Goal: Download file/media

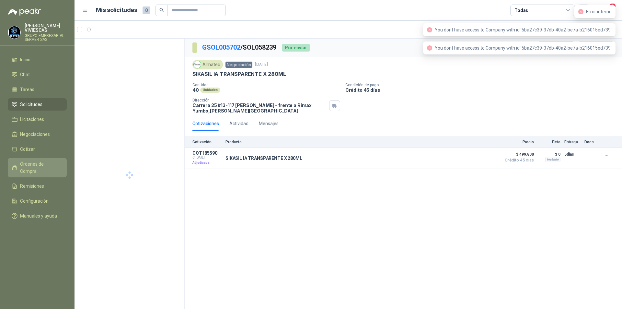
click at [31, 167] on link "Órdenes de Compra" at bounding box center [37, 167] width 59 height 19
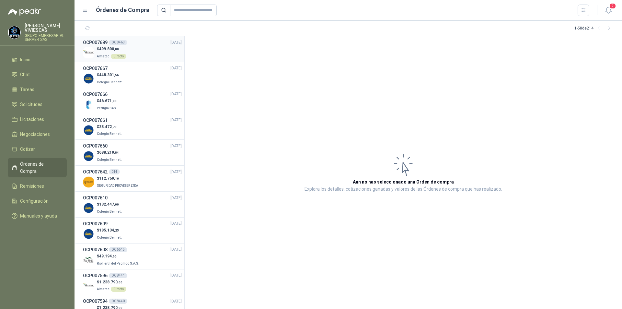
click at [100, 50] on span "499.800 ,00" at bounding box center [109, 49] width 20 height 5
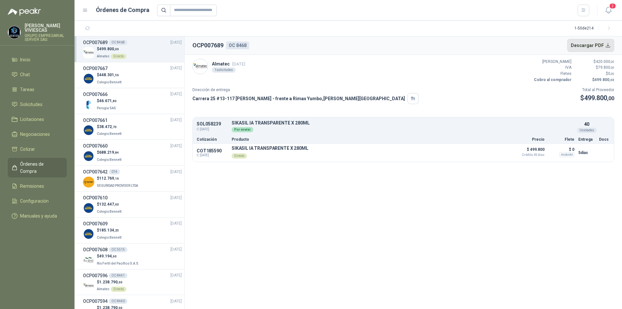
click at [591, 47] on button "Descargar PDF" at bounding box center [590, 45] width 47 height 13
click at [31, 101] on span "Solicitudes" at bounding box center [31, 104] width 22 height 7
